Goal: Task Accomplishment & Management: Use online tool/utility

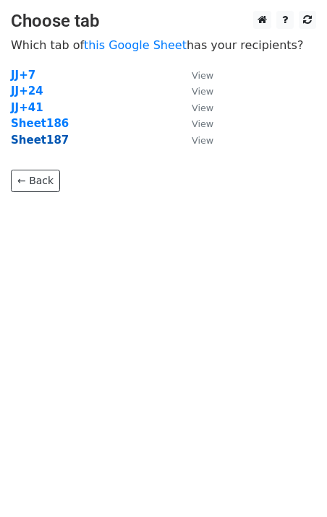
click at [48, 142] on strong "Sheet187" at bounding box center [40, 140] width 58 height 13
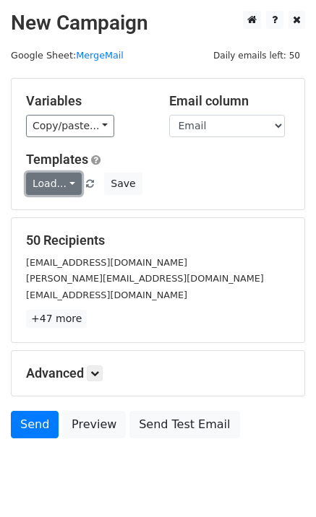
click at [53, 186] on link "Load..." at bounding box center [54, 184] width 56 height 22
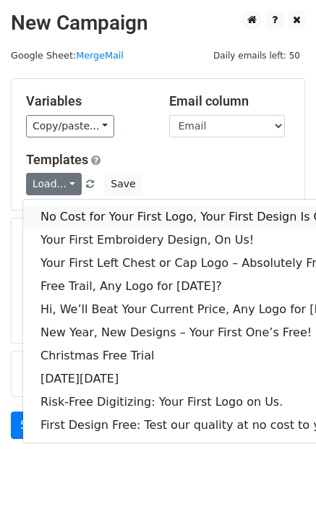
click at [82, 213] on link "No Cost for Your First Logo, Your First Design Is On Us!" at bounding box center [197, 216] width 349 height 23
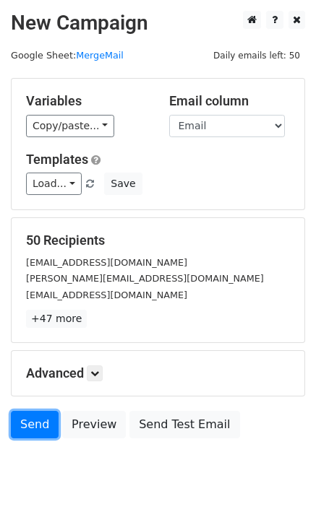
click at [31, 426] on link "Send" at bounding box center [35, 424] width 48 height 27
